Goal: Information Seeking & Learning: Learn about a topic

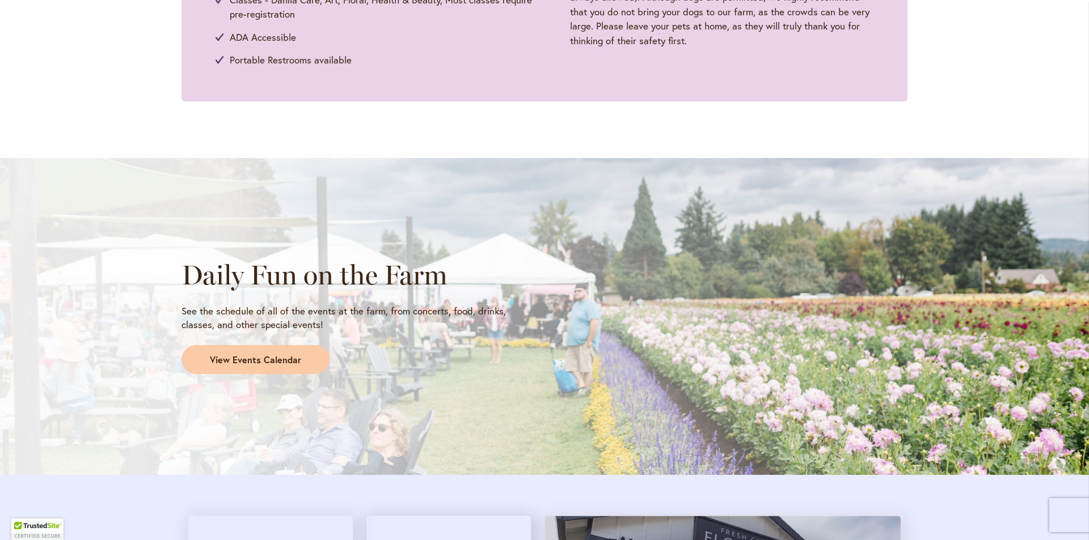
scroll to position [1077, 0]
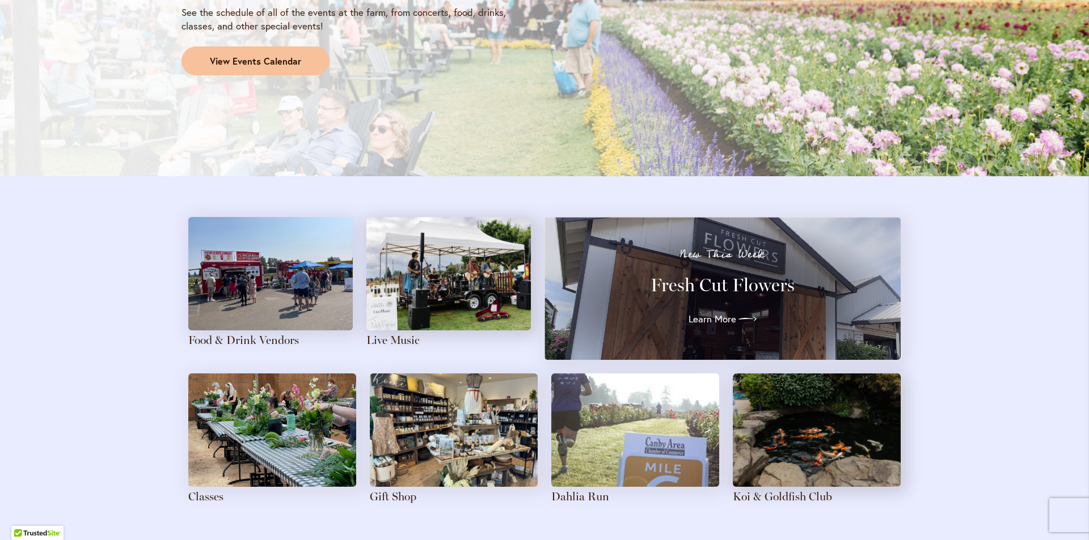
click at [258, 62] on span "View Events Calendar" at bounding box center [255, 61] width 91 height 13
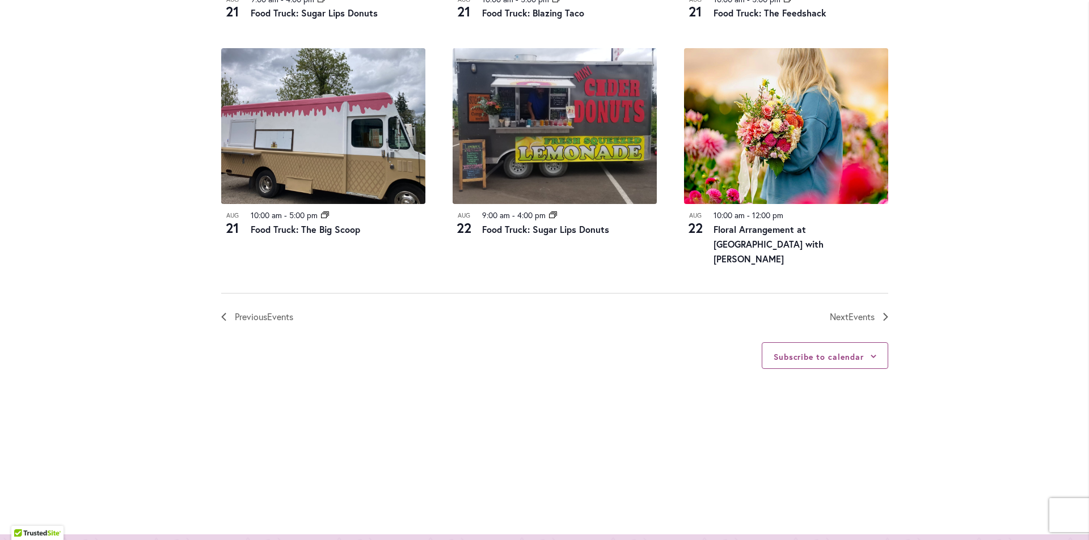
scroll to position [1496, 0]
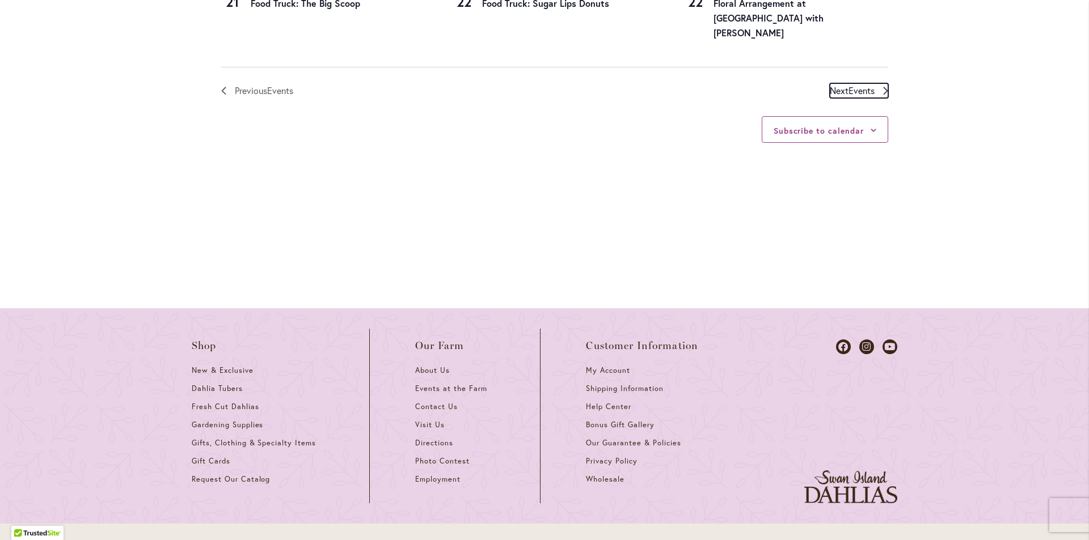
click at [848, 86] on span "Events" at bounding box center [861, 90] width 26 height 12
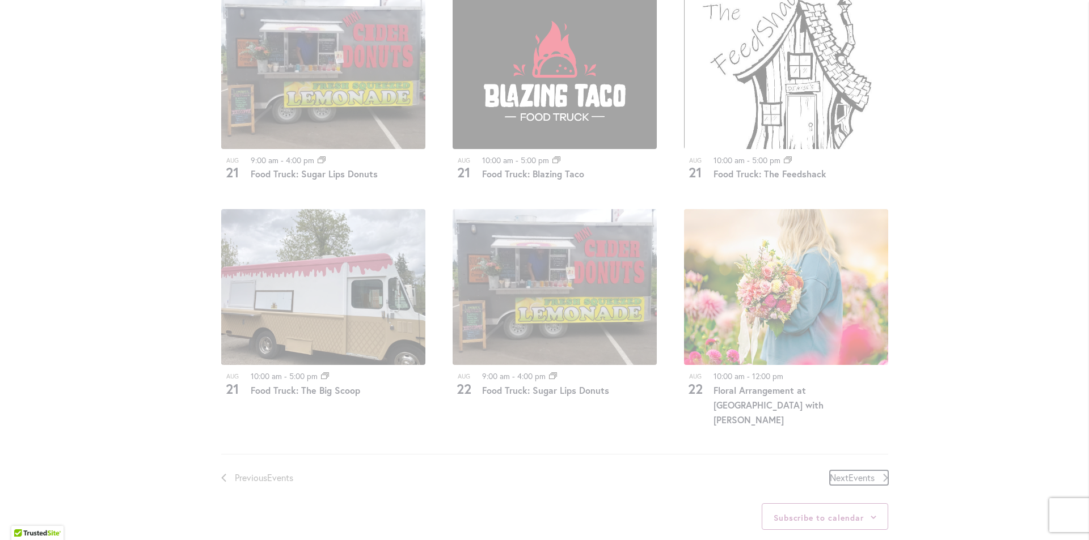
scroll to position [1239, 0]
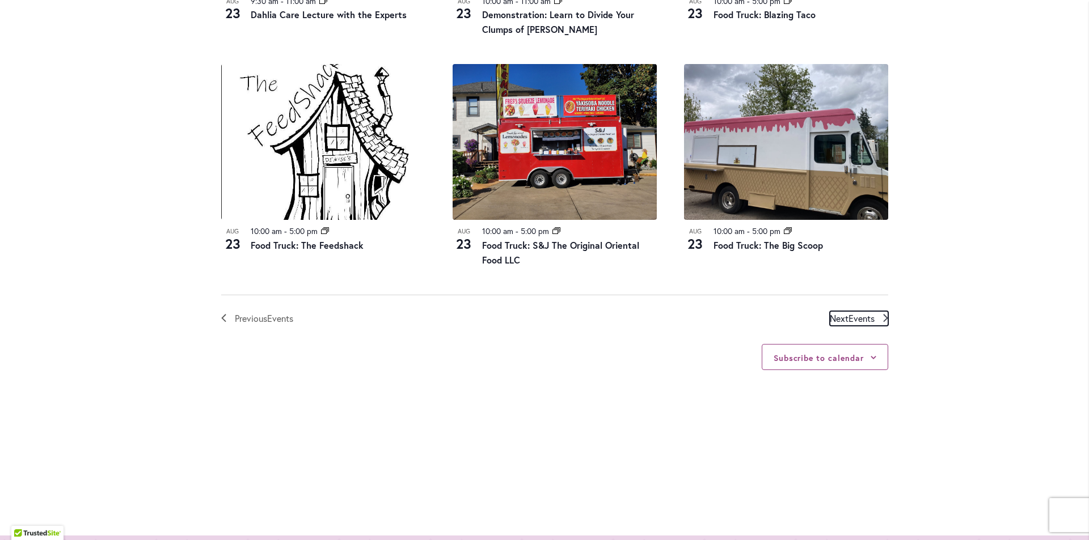
click at [851, 317] on span "Events" at bounding box center [861, 318] width 26 height 12
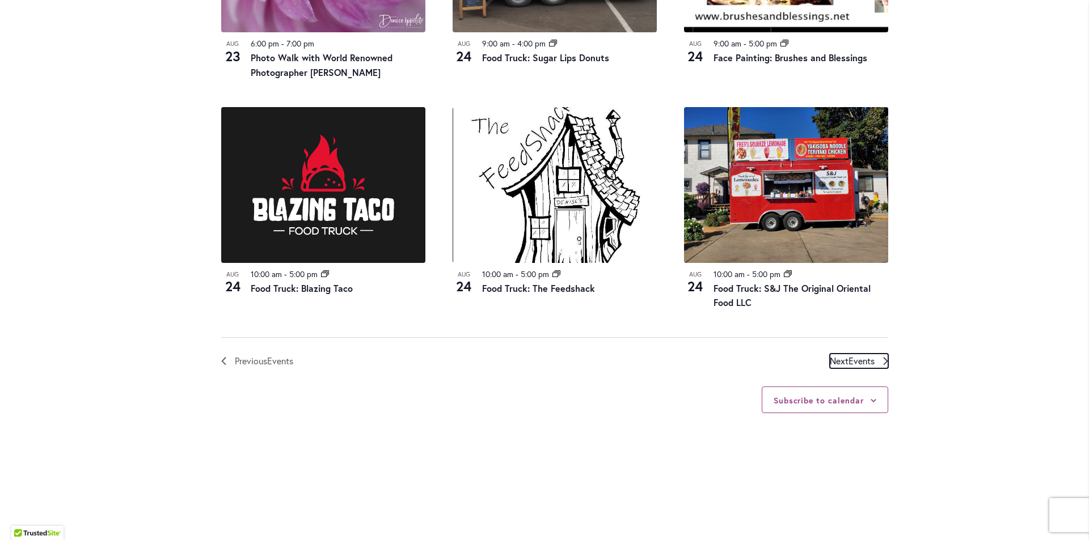
click at [855, 355] on span "Events" at bounding box center [861, 361] width 26 height 12
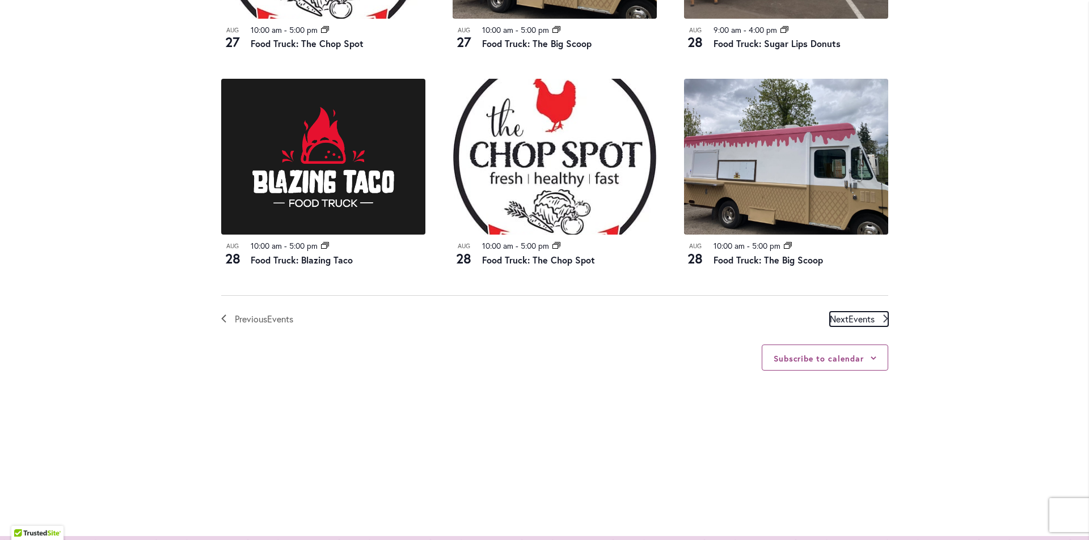
click at [854, 313] on span "Events" at bounding box center [861, 319] width 26 height 12
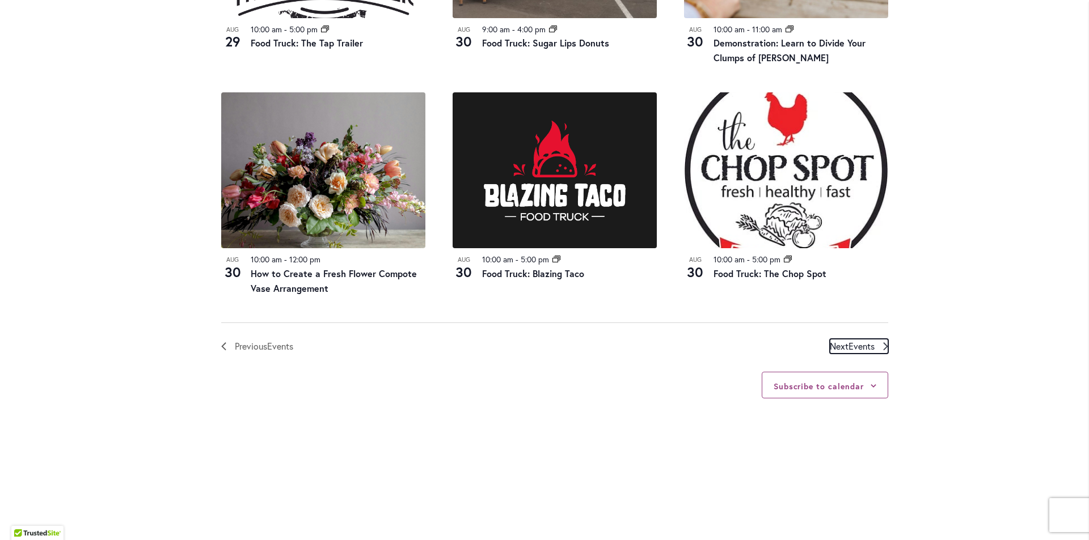
click at [856, 348] on span "Events" at bounding box center [861, 346] width 26 height 12
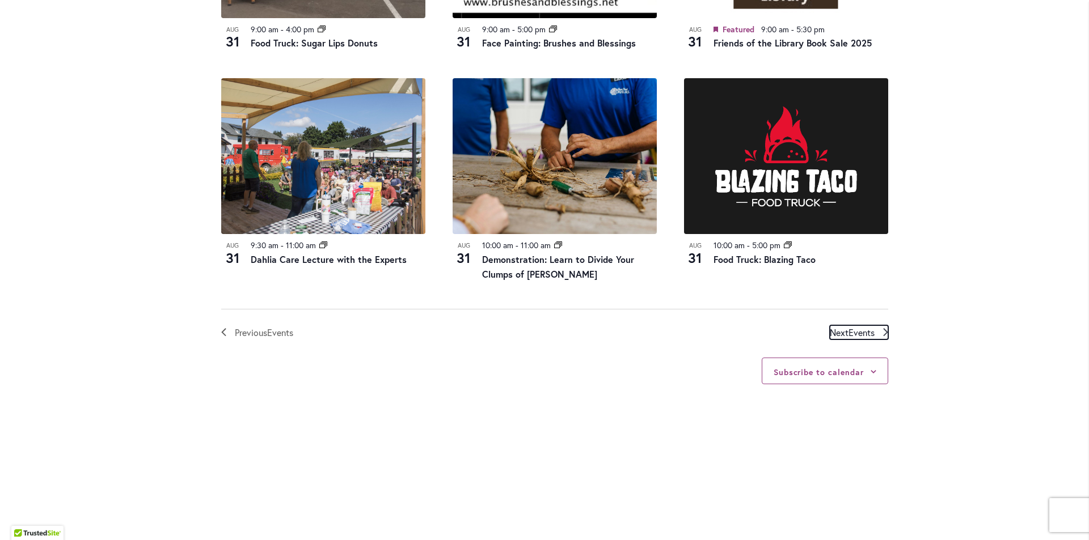
click at [854, 329] on span "Events" at bounding box center [861, 333] width 26 height 12
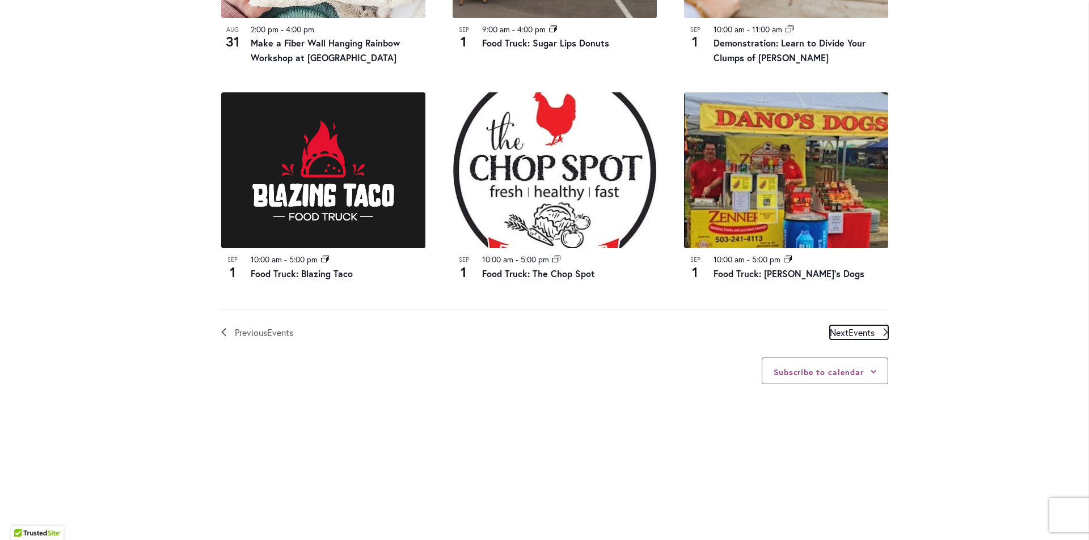
click at [852, 328] on span "Events" at bounding box center [861, 333] width 26 height 12
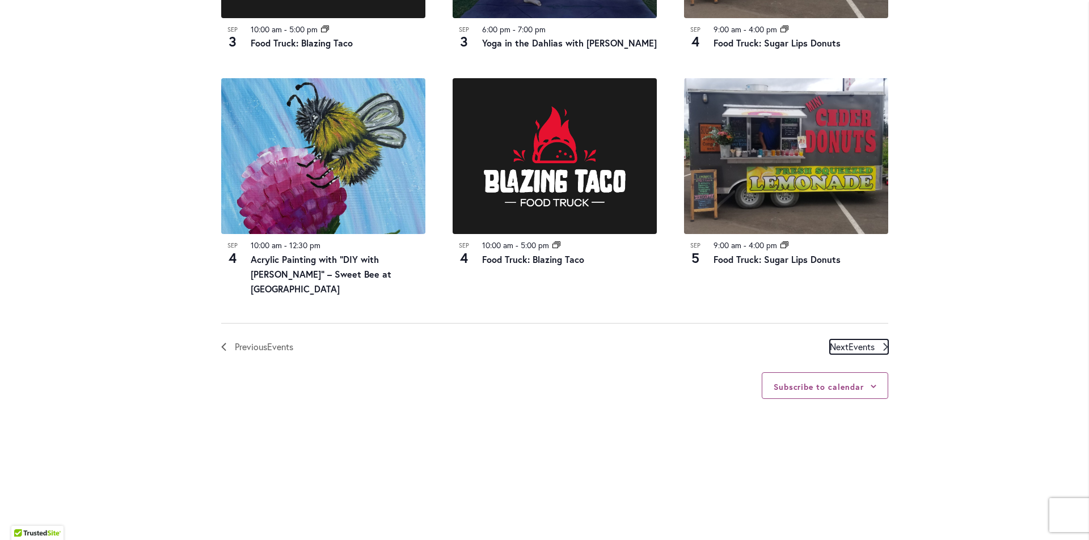
click at [852, 341] on span "Events" at bounding box center [861, 347] width 26 height 12
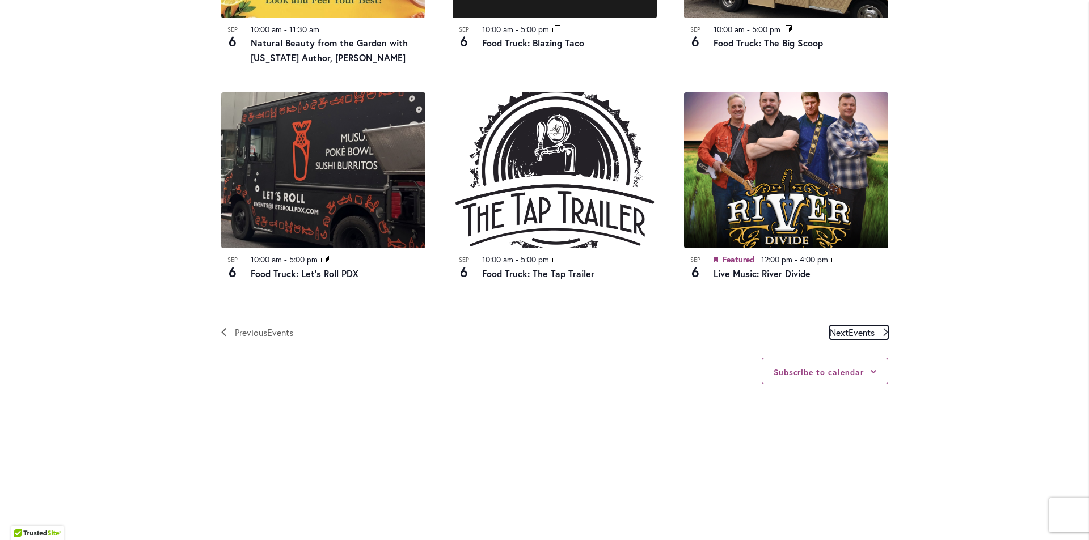
click at [853, 333] on span "Events" at bounding box center [861, 333] width 26 height 12
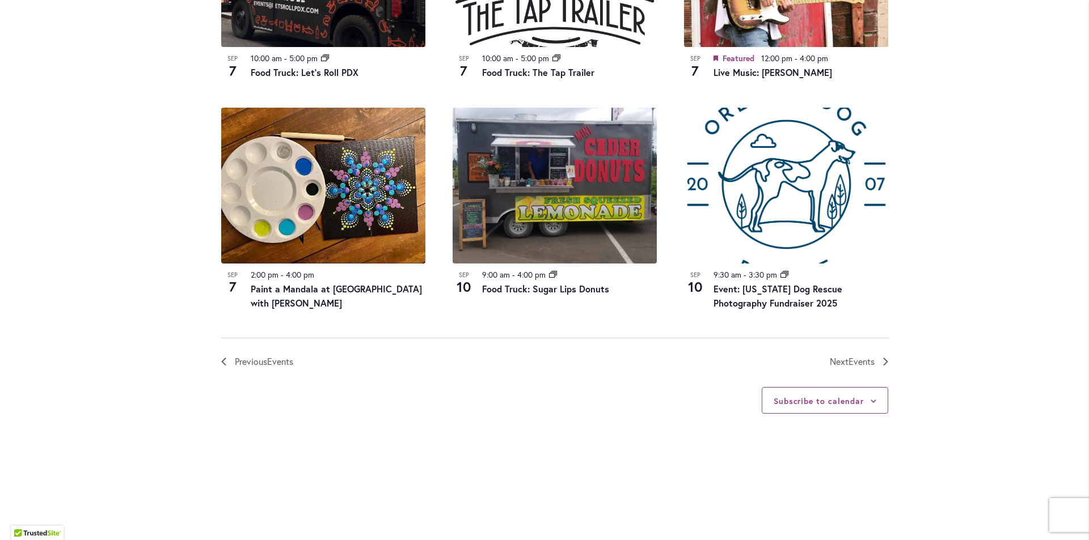
click at [853, 356] on span "Events" at bounding box center [861, 362] width 26 height 12
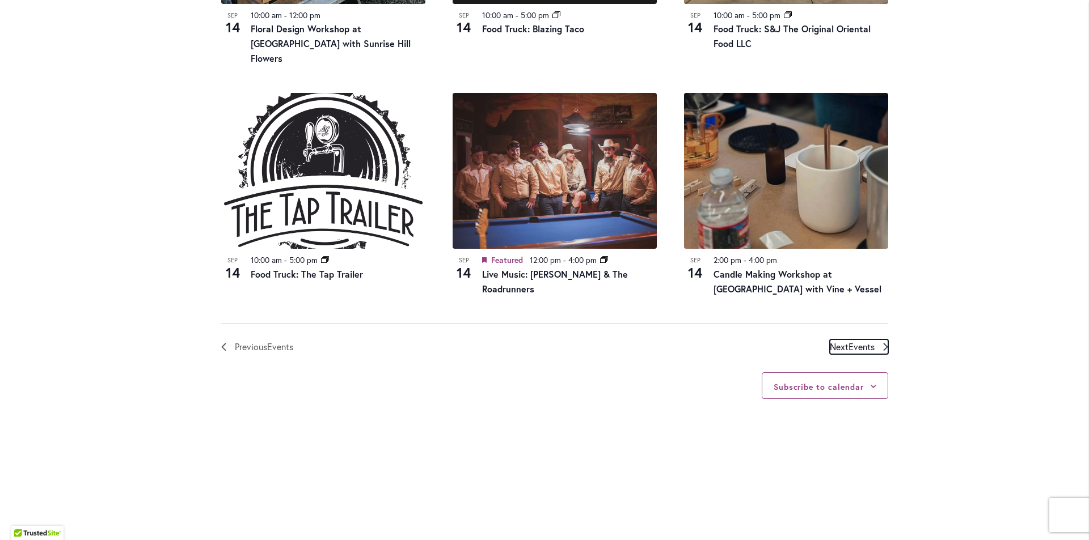
click at [851, 341] on span "Events" at bounding box center [861, 347] width 26 height 12
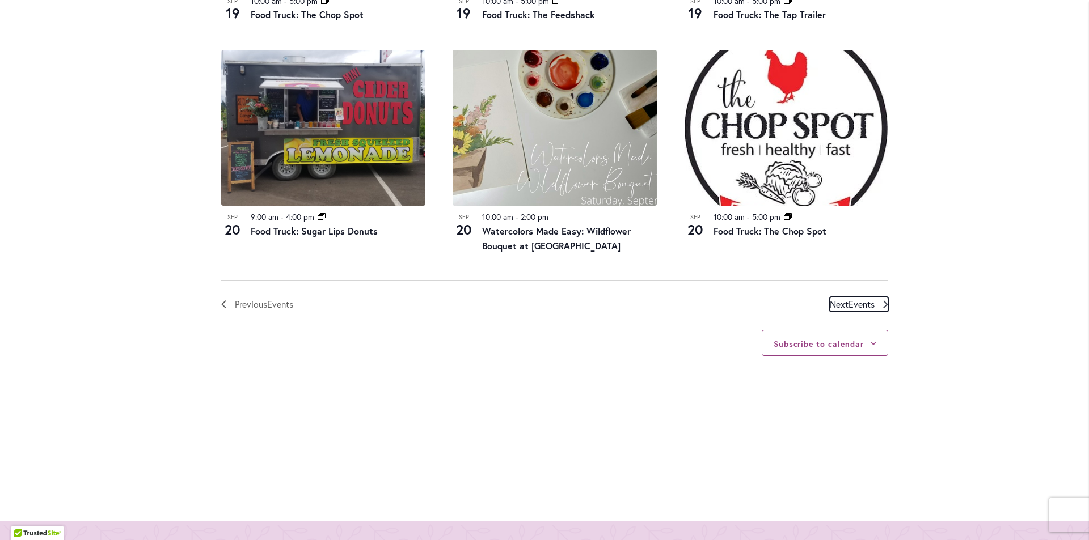
click at [852, 303] on span "Events" at bounding box center [861, 304] width 26 height 12
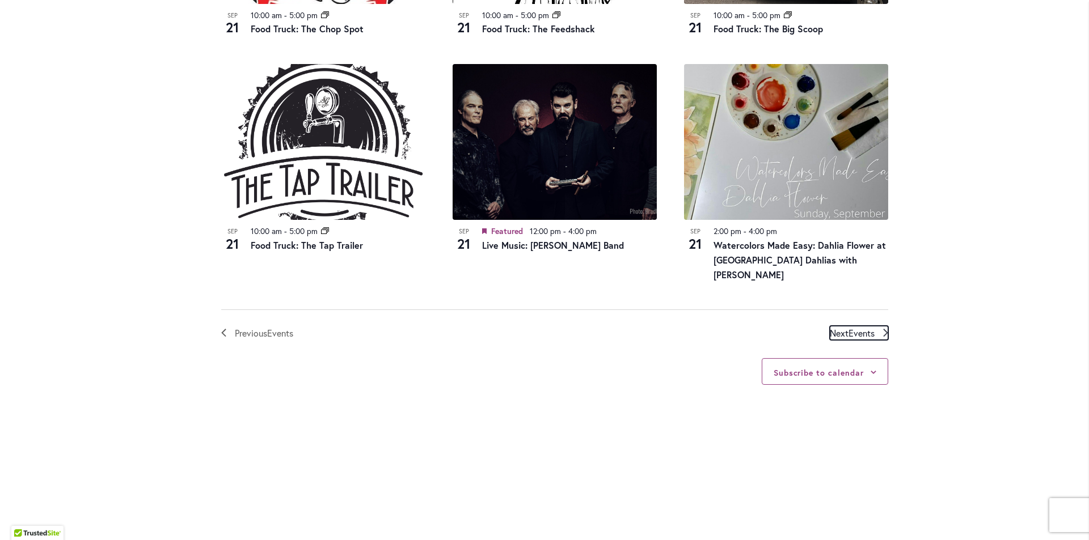
click at [852, 327] on span "Events" at bounding box center [861, 333] width 26 height 12
